Goal: Information Seeking & Learning: Find specific page/section

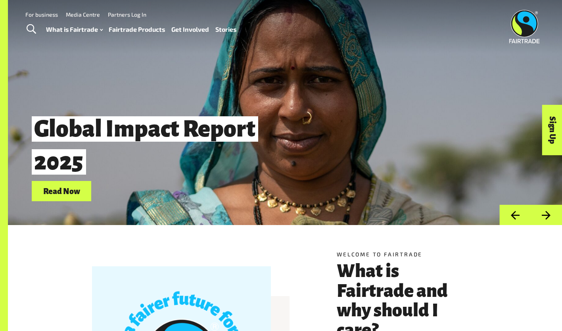
click at [153, 28] on link "Fairtrade Products" at bounding box center [137, 30] width 56 height 12
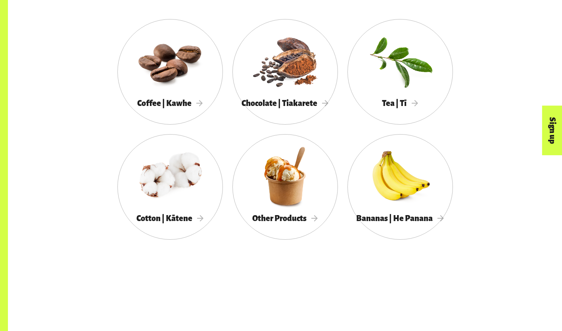
scroll to position [453, 0]
click at [243, 79] on div at bounding box center [286, 60] width 106 height 69
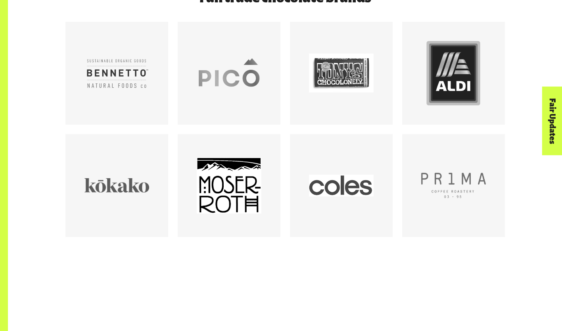
scroll to position [488, 0]
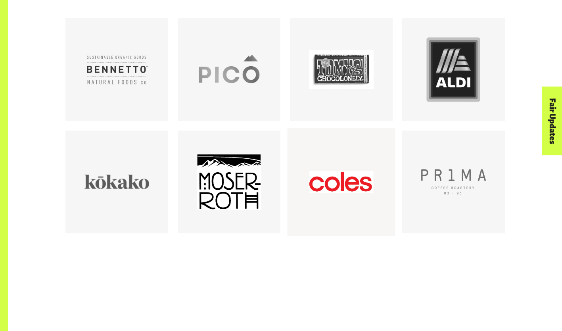
click at [394, 194] on div at bounding box center [341, 182] width 108 height 108
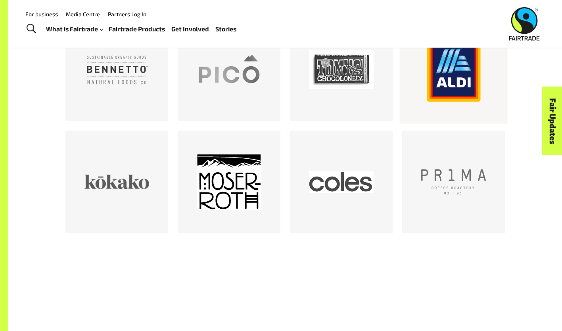
click at [452, 73] on div at bounding box center [453, 69] width 65 height 65
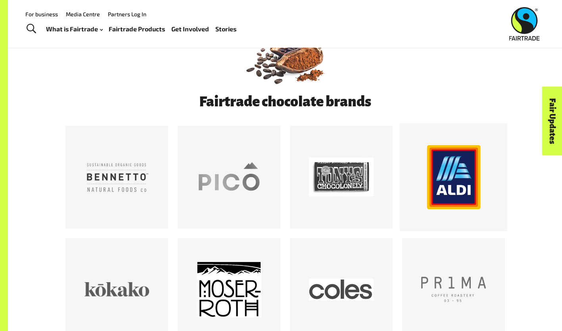
scroll to position [377, 0]
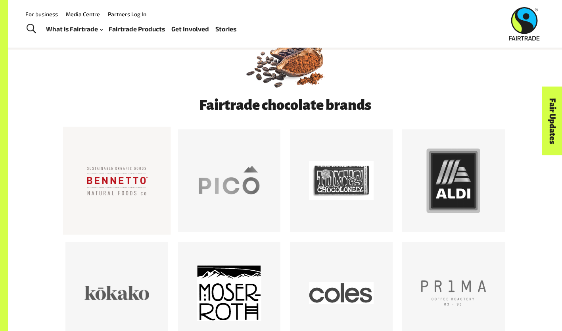
click at [105, 182] on div at bounding box center [117, 180] width 65 height 65
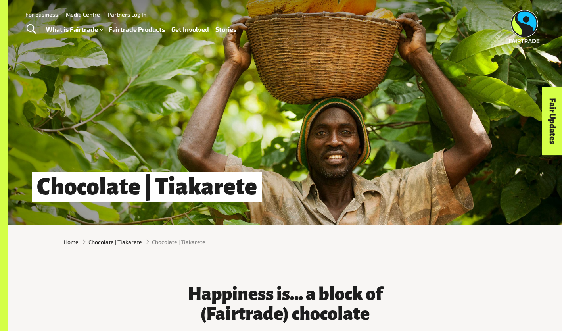
click at [35, 27] on span "Toggle Search" at bounding box center [32, 29] width 10 height 10
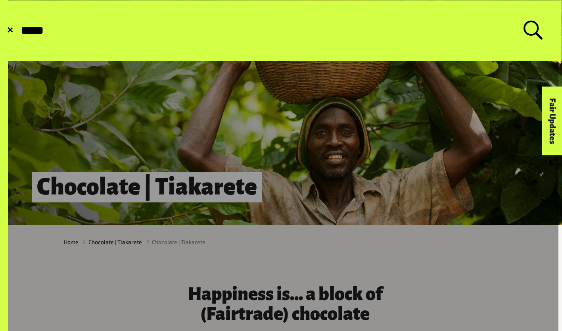
type input "*****"
click at [19, 31] on button "Submit Search" at bounding box center [19, 31] width 0 height 0
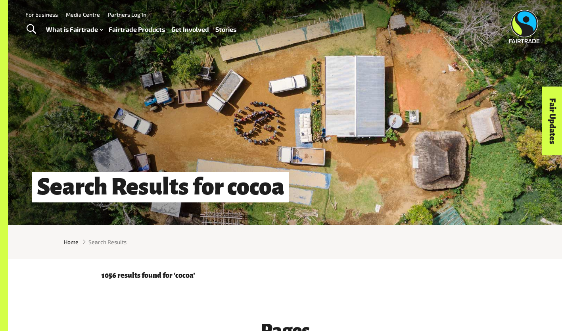
click at [28, 33] on span "Toggle Search" at bounding box center [32, 29] width 10 height 10
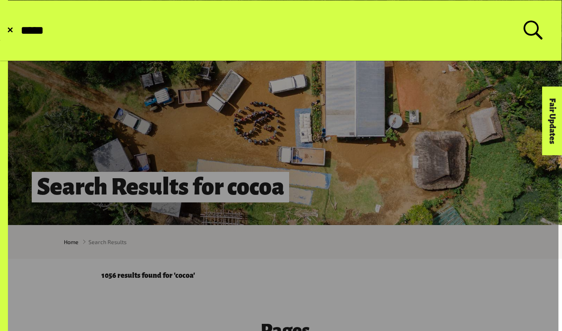
type input "*****"
click at [19, 31] on button "Submit Search" at bounding box center [19, 31] width 0 height 0
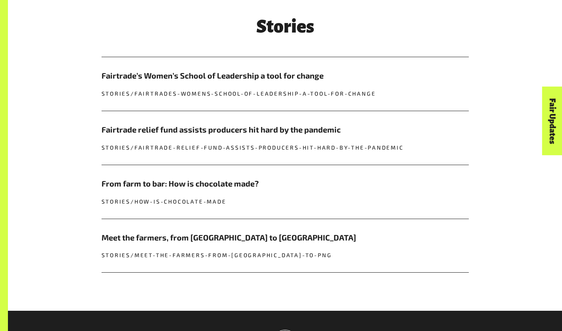
scroll to position [473, 0]
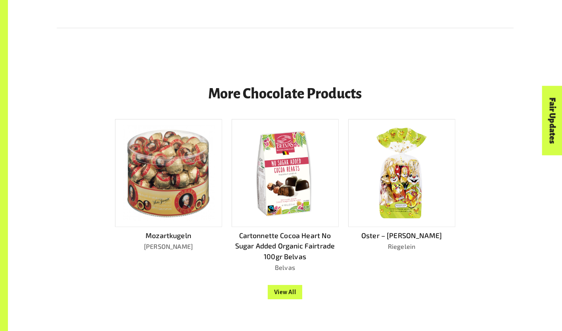
scroll to position [630, 0]
click at [283, 249] on p "Cartonnette Cocoa Heart No Sugar Added Organic Fairtrade 100gr Belvas" at bounding box center [285, 246] width 107 height 32
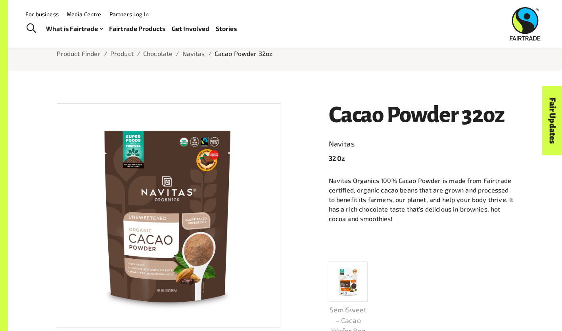
scroll to position [65, 0]
click at [340, 148] on link "Navitas" at bounding box center [421, 144] width 185 height 13
click at [432, 181] on p "Navitas Organics 100% Cacao Powder is made from Fairtrade certified, organic ca…" at bounding box center [421, 200] width 185 height 48
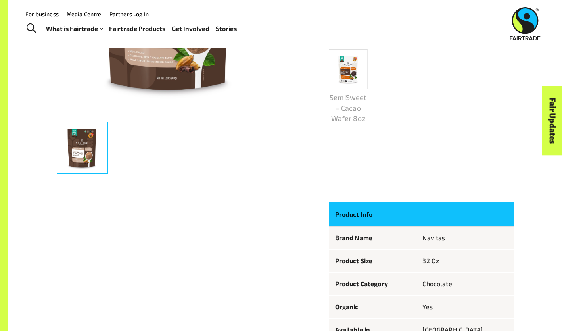
scroll to position [276, 0]
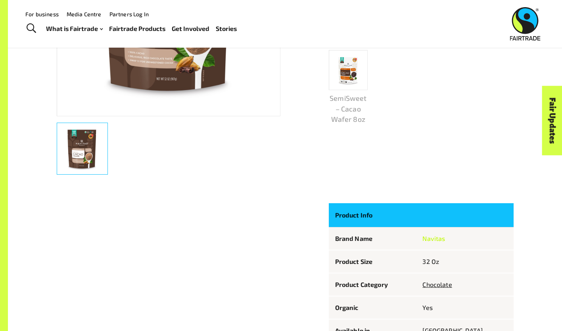
click at [445, 240] on link "Navitas" at bounding box center [434, 238] width 23 height 8
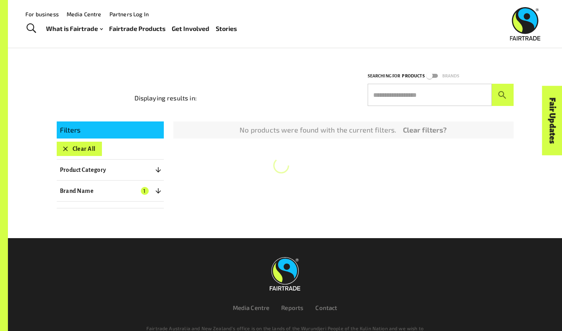
scroll to position [85, 0]
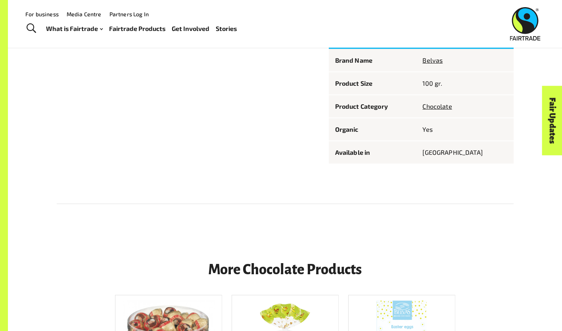
scroll to position [481, 0]
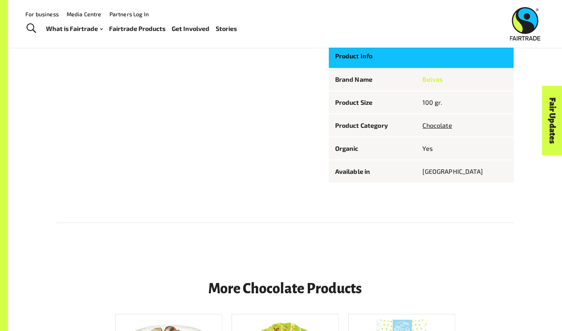
click at [443, 82] on link "Belvas" at bounding box center [433, 79] width 20 height 8
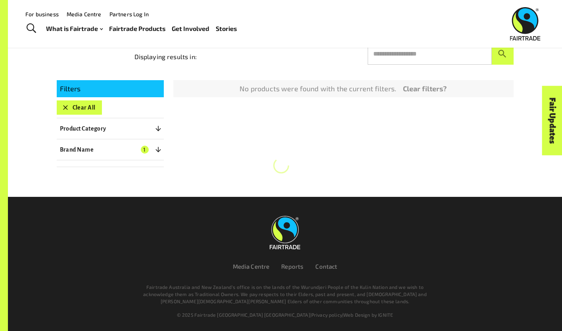
scroll to position [131, 0]
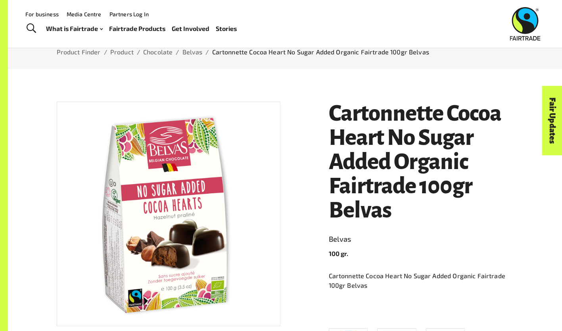
scroll to position [65, 0]
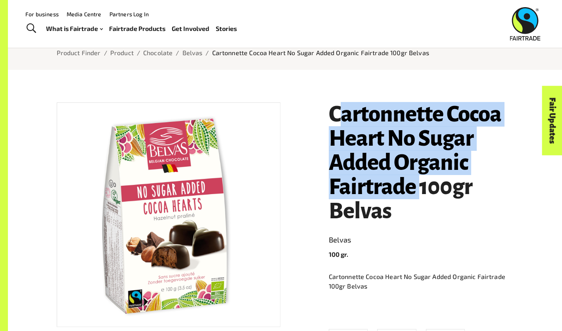
drag, startPoint x: 335, startPoint y: 108, endPoint x: 419, endPoint y: 188, distance: 116.7
click at [419, 188] on h1 "Cartonnette Cocoa Heart No Sugar Added Organic Fairtrade 100gr Belvas" at bounding box center [421, 162] width 185 height 121
click at [336, 129] on h1 "Cartonnette Cocoa Heart No Sugar Added Organic Fairtrade 100gr Belvas" at bounding box center [421, 162] width 185 height 121
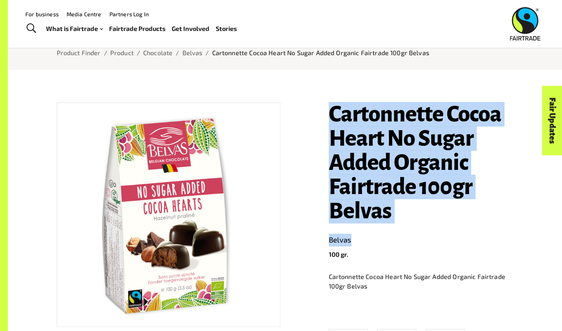
drag, startPoint x: 331, startPoint y: 111, endPoint x: 443, endPoint y: 246, distance: 175.3
click at [443, 246] on header "Cartonnette Cocoa Heart No Sugar Added Organic Fairtrade 100gr Belvas Belvas 10…" at bounding box center [421, 180] width 185 height 157
click at [356, 204] on h1 "Cartonnette Cocoa Heart No Sugar Added Organic Fairtrade 100gr Belvas" at bounding box center [421, 162] width 185 height 121
